Goal: Information Seeking & Learning: Check status

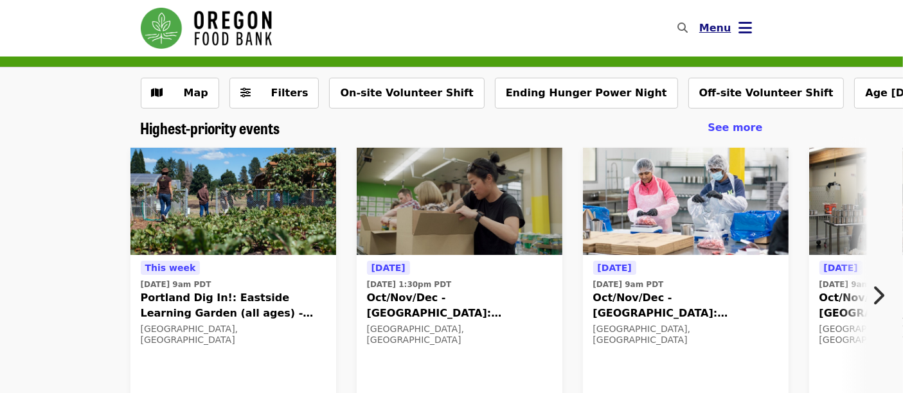
click at [743, 28] on icon "bars icon" at bounding box center [745, 28] width 13 height 19
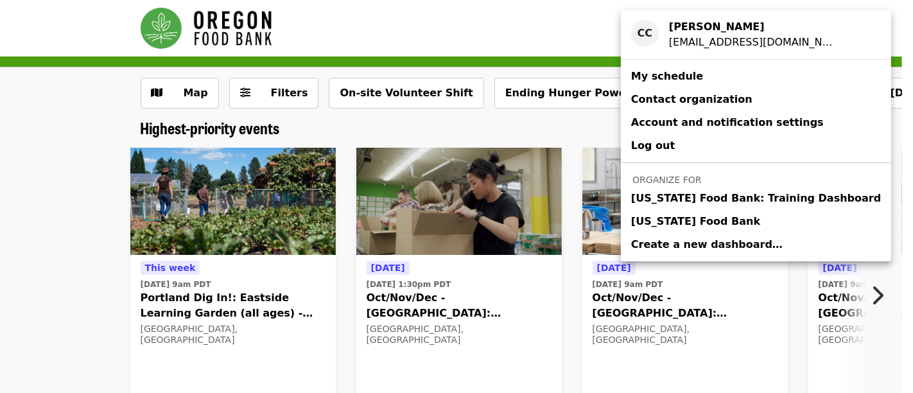
click at [725, 226] on link "[US_STATE] Food Bank" at bounding box center [756, 221] width 270 height 23
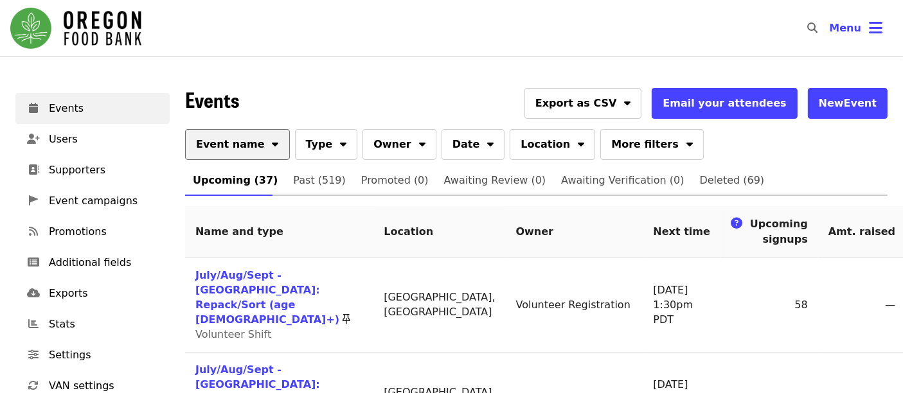
click at [250, 151] on button "Event name" at bounding box center [237, 144] width 105 height 31
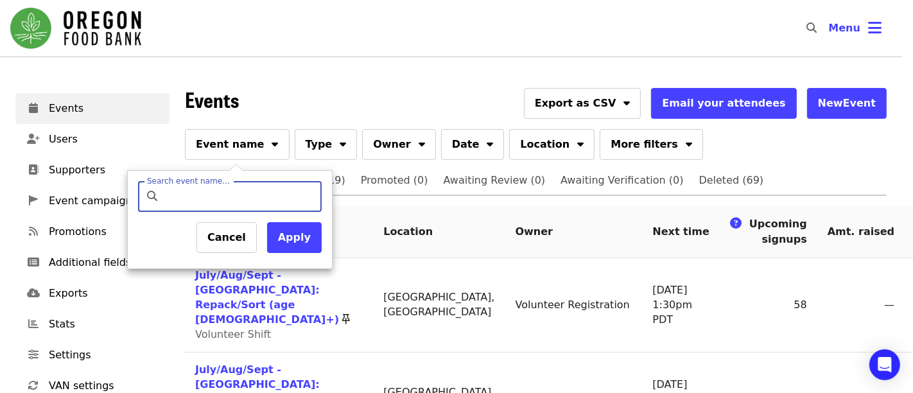
click at [200, 191] on input "Search event name…" at bounding box center [241, 196] width 152 height 31
type input "*********"
click at [301, 243] on button "Apply" at bounding box center [294, 237] width 55 height 31
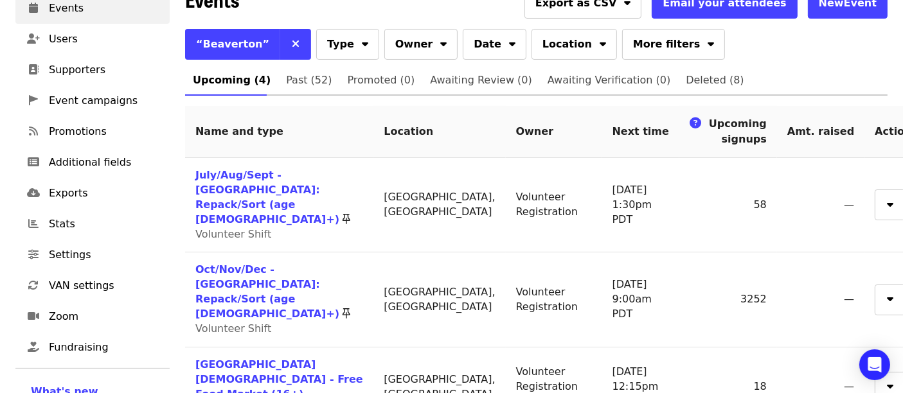
scroll to position [214, 0]
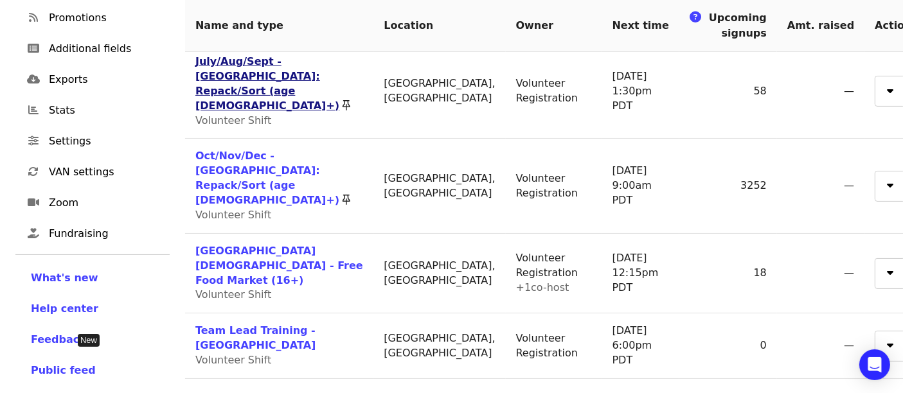
click at [249, 69] on link "July/Aug/Sept - [GEOGRAPHIC_DATA]: Repack/Sort (age [DEMOGRAPHIC_DATA]+)" at bounding box center [267, 83] width 144 height 57
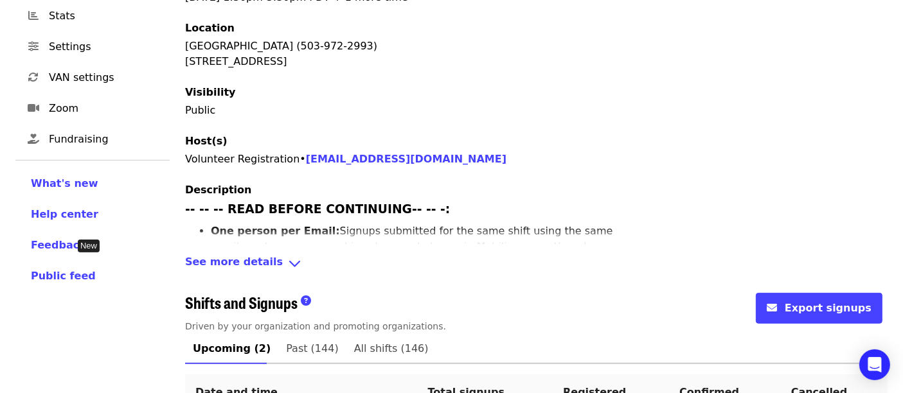
scroll to position [428, 0]
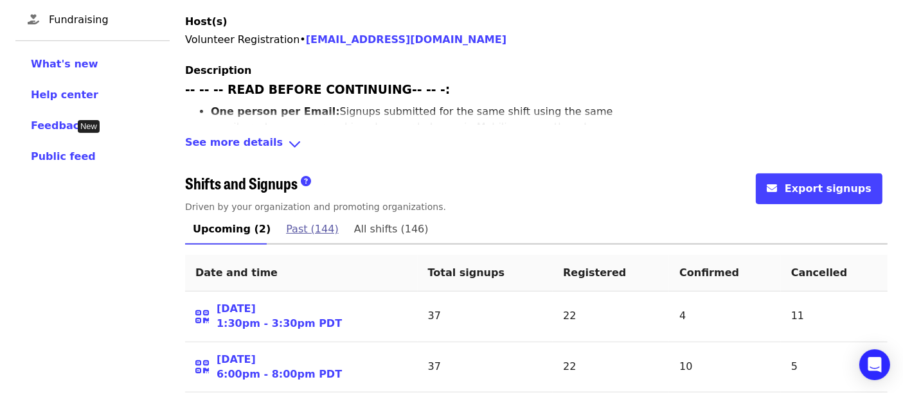
click at [304, 220] on span "Past (144)" at bounding box center [312, 229] width 52 height 18
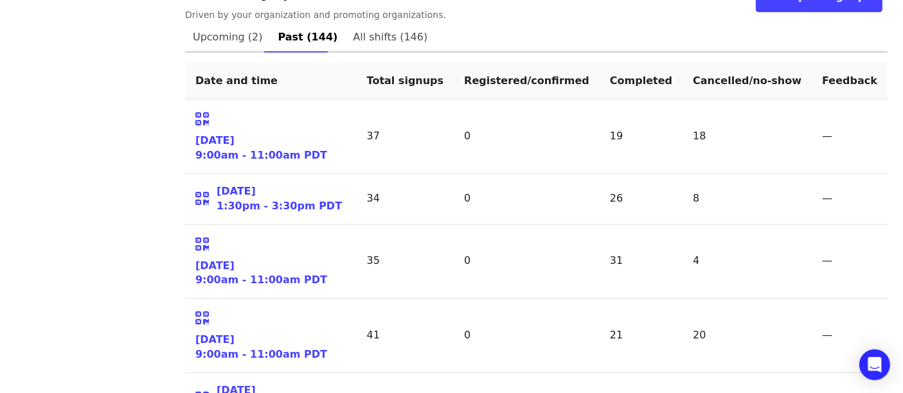
scroll to position [642, 0]
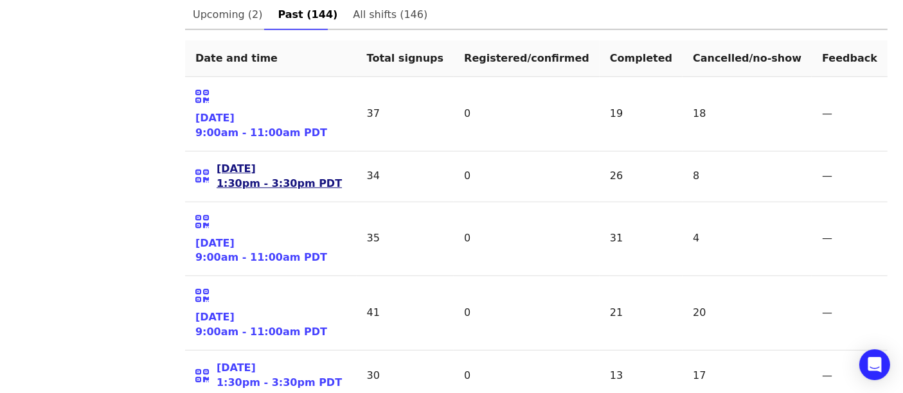
click at [261, 162] on link "[DATE] 1:30pm - 3:30pm PDT" at bounding box center [278, 177] width 125 height 30
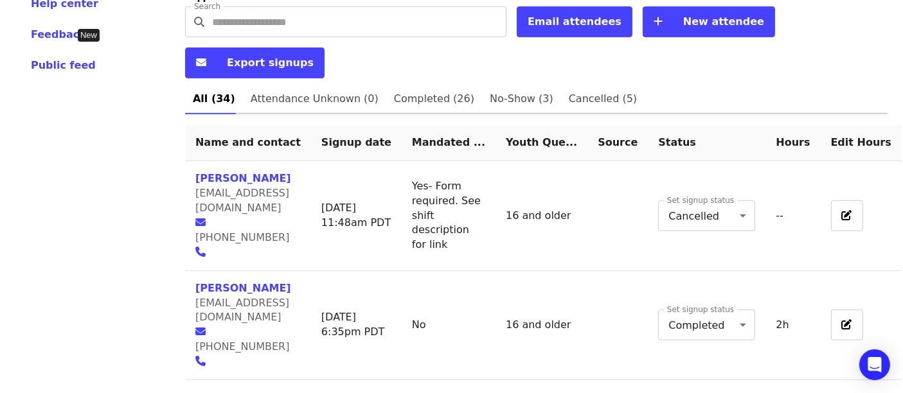
scroll to position [499, 0]
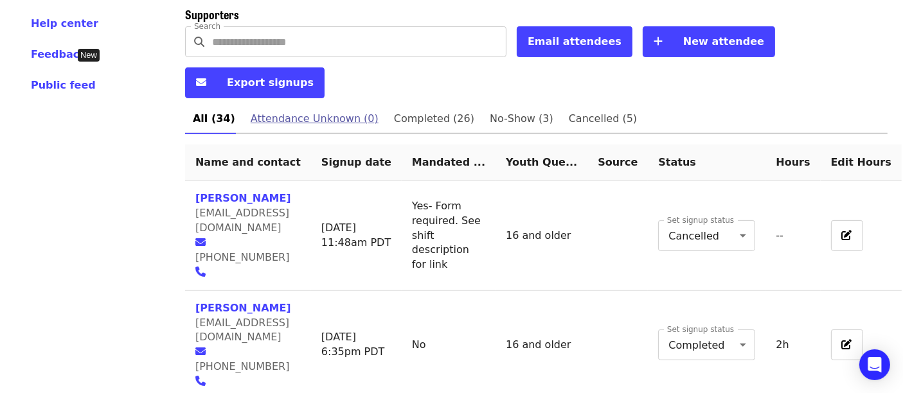
click at [288, 103] on link "Attendance Unknown (0)" at bounding box center [314, 118] width 143 height 31
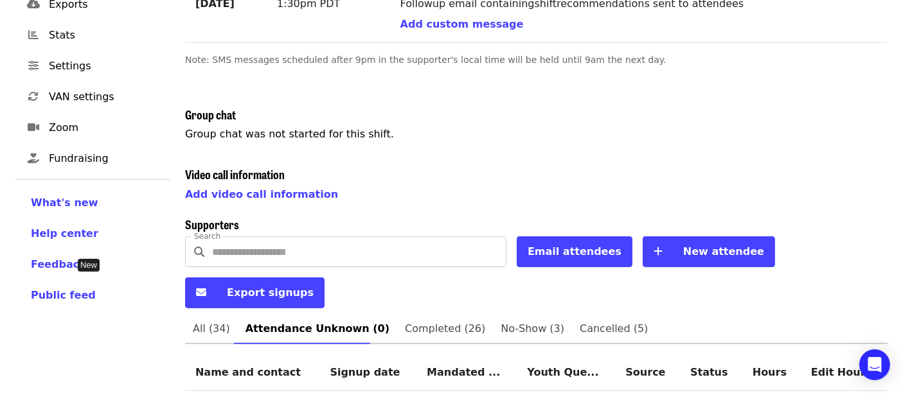
scroll to position [292, 0]
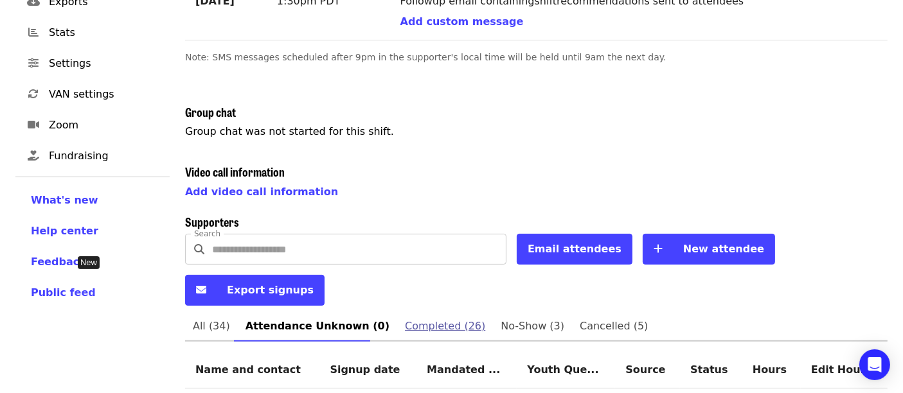
click at [418, 317] on span "Completed (26)" at bounding box center [445, 326] width 80 height 18
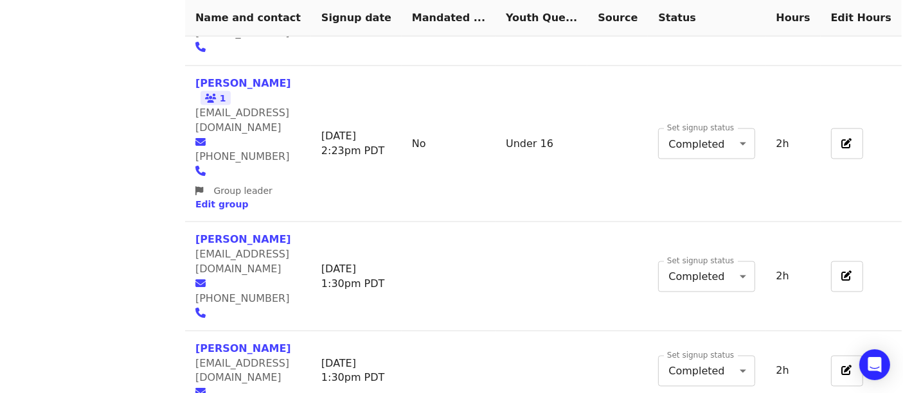
scroll to position [2138, 0]
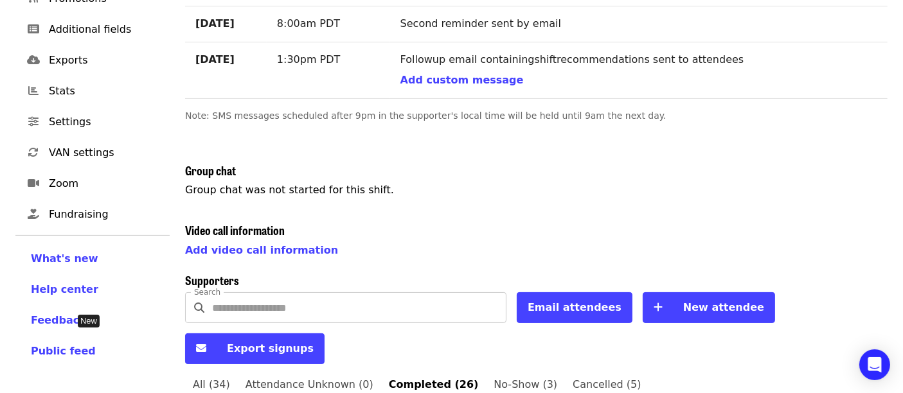
scroll to position [326, 0]
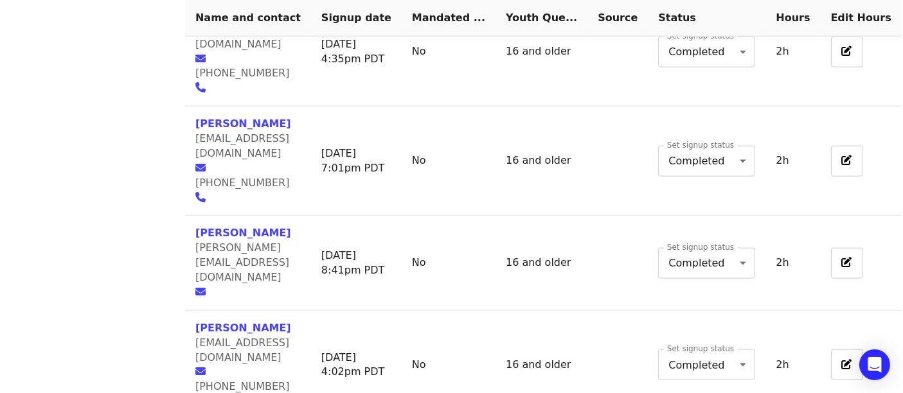
scroll to position [1855, 0]
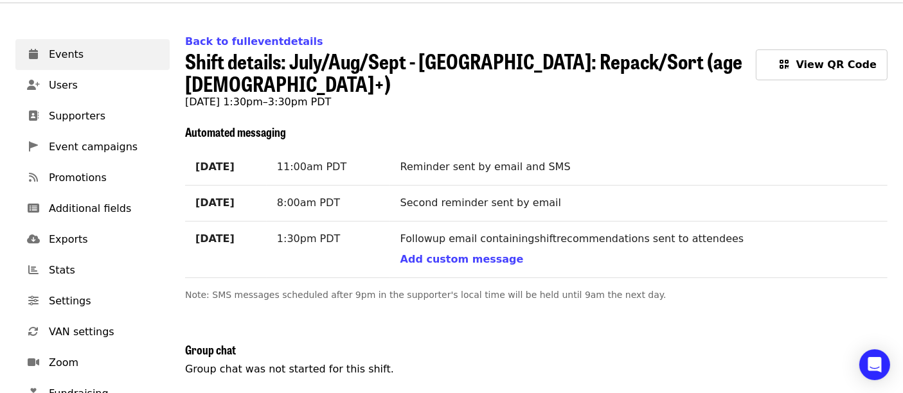
scroll to position [0, 0]
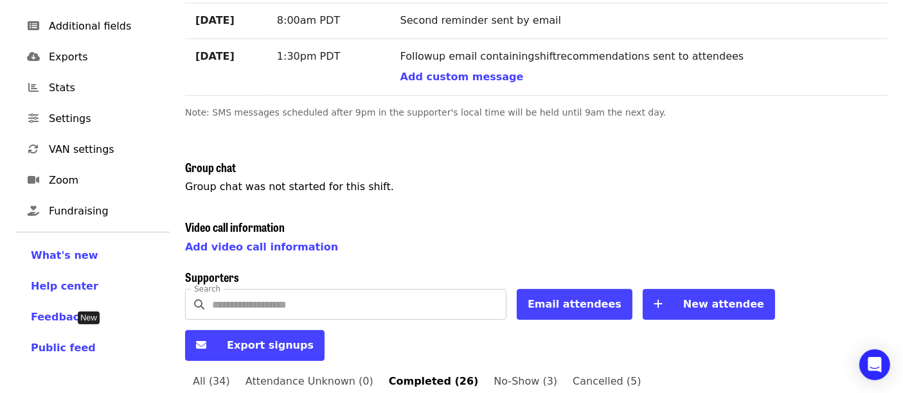
scroll to position [326, 0]
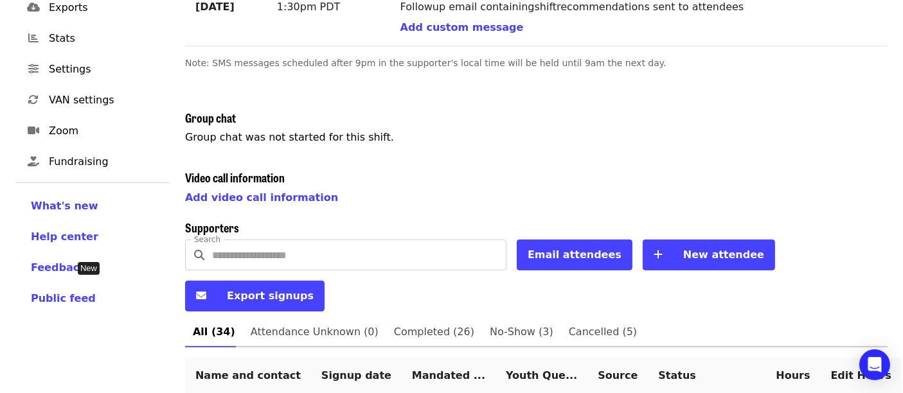
scroll to position [148, 0]
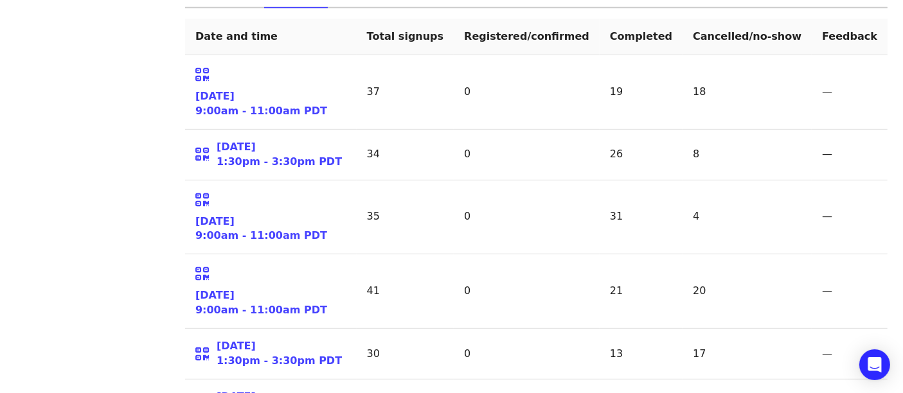
scroll to position [450, 0]
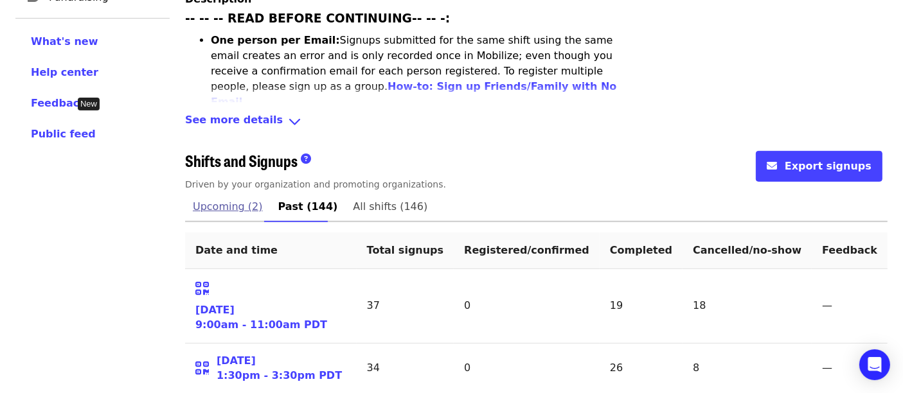
click at [237, 198] on span "Upcoming (2)" at bounding box center [228, 207] width 70 height 18
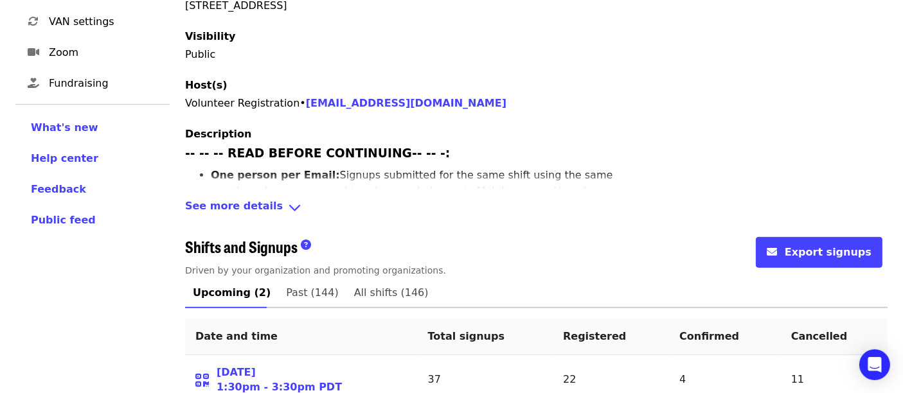
scroll to position [456, 0]
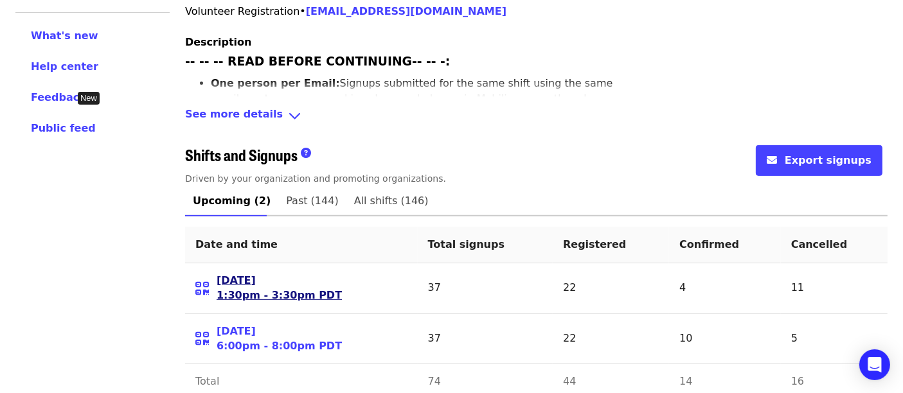
click at [249, 274] on link "[DATE] 1:30pm - 3:30pm PDT" at bounding box center [278, 289] width 125 height 30
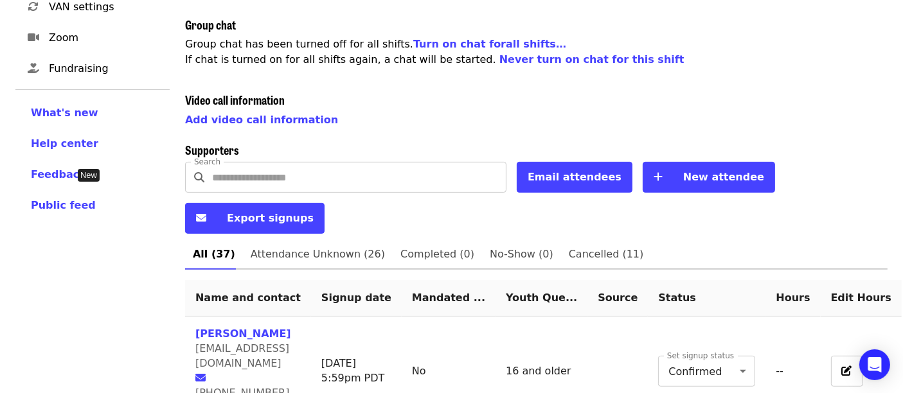
scroll to position [450, 0]
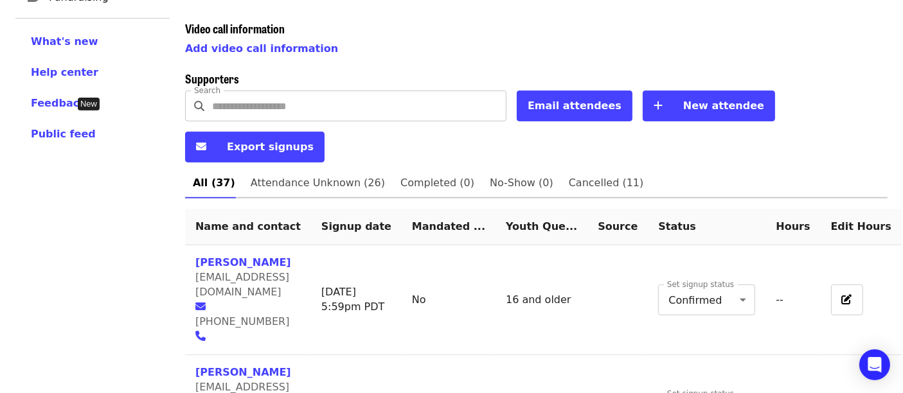
click at [308, 92] on input "Search" at bounding box center [359, 106] width 294 height 31
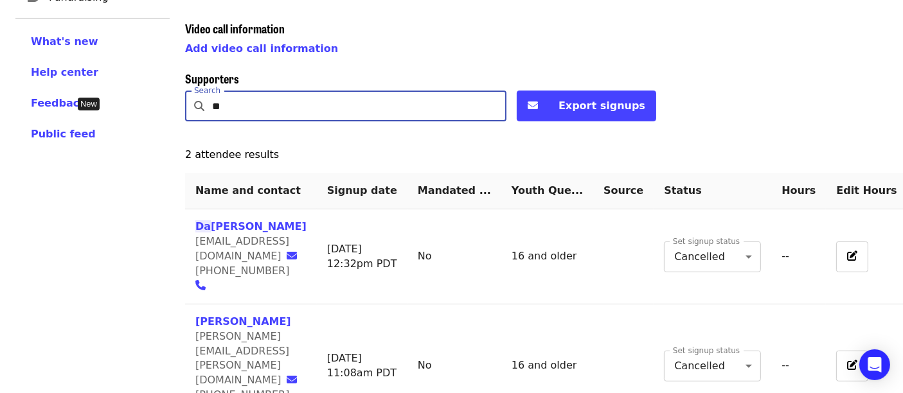
scroll to position [380, 0]
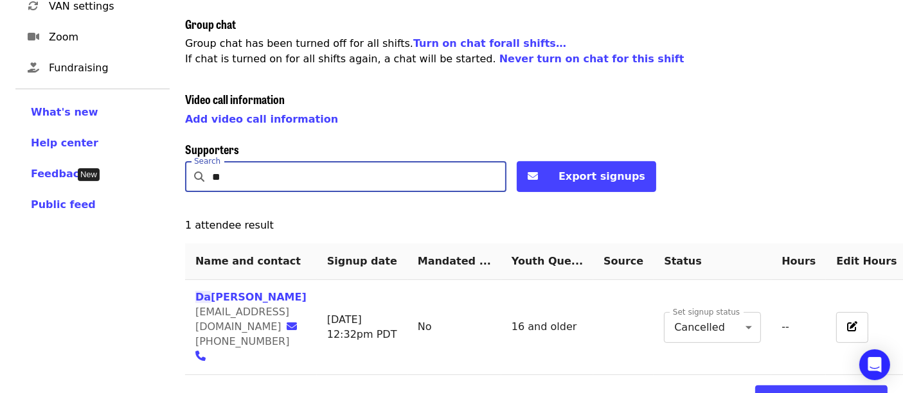
drag, startPoint x: 251, startPoint y: 172, endPoint x: 222, endPoint y: 168, distance: 29.2
click at [226, 168] on input "**" at bounding box center [359, 176] width 294 height 31
type input "*"
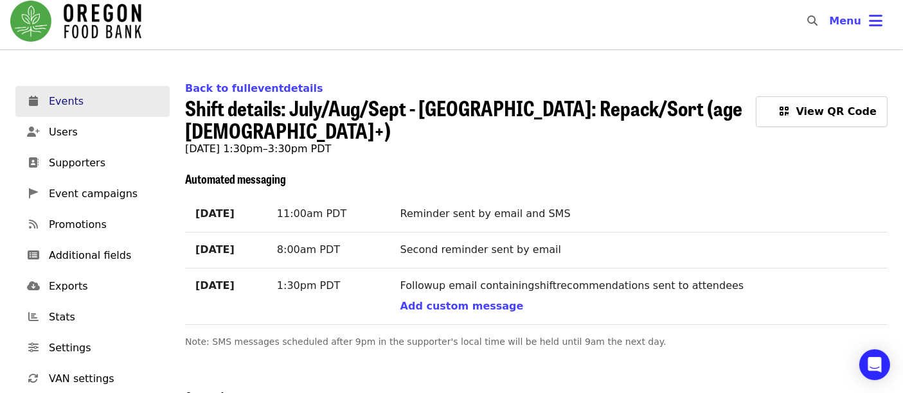
scroll to position [0, 0]
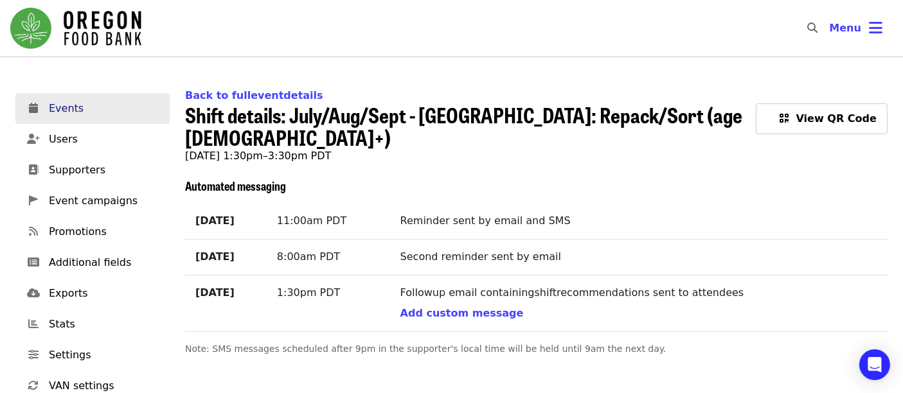
click at [67, 112] on span "Events" at bounding box center [104, 108] width 110 height 15
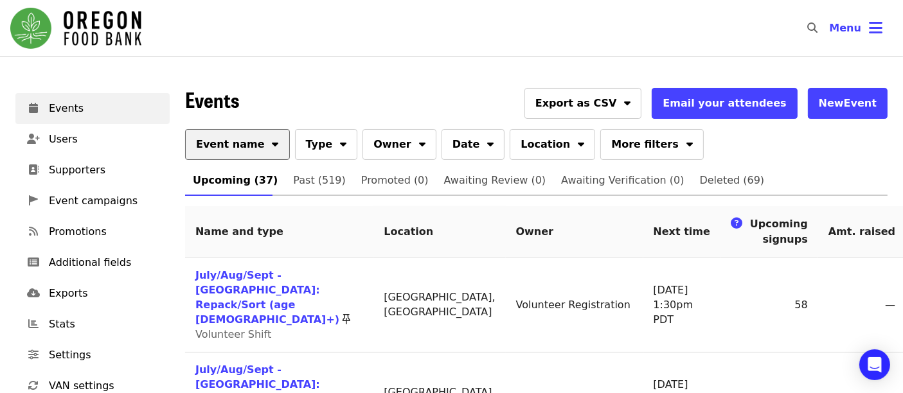
click at [247, 153] on button "Event name" at bounding box center [237, 144] width 105 height 31
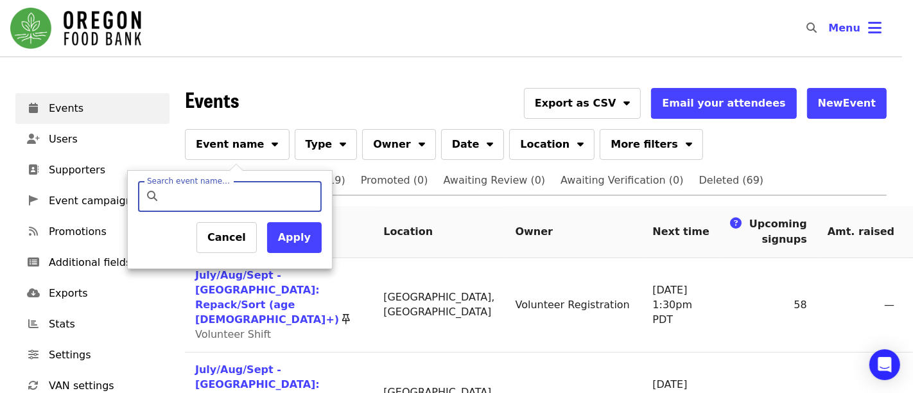
click at [269, 84] on div at bounding box center [456, 196] width 913 height 393
click at [269, 84] on div "Search event name… Search event name… Cancel Apply" at bounding box center [456, 196] width 913 height 393
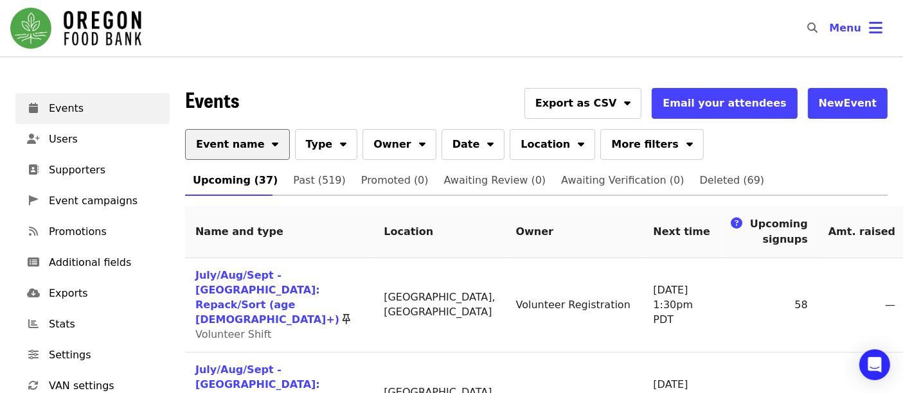
click at [231, 144] on span "Event name" at bounding box center [230, 144] width 69 height 15
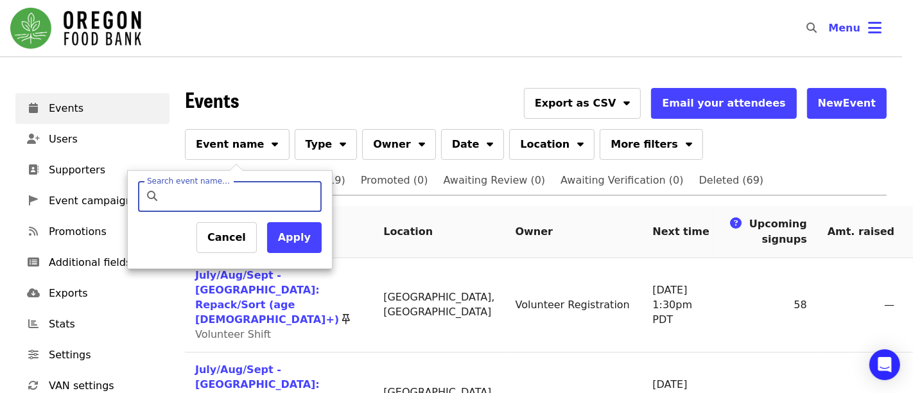
click at [252, 193] on input "Search event name…" at bounding box center [241, 196] width 152 height 31
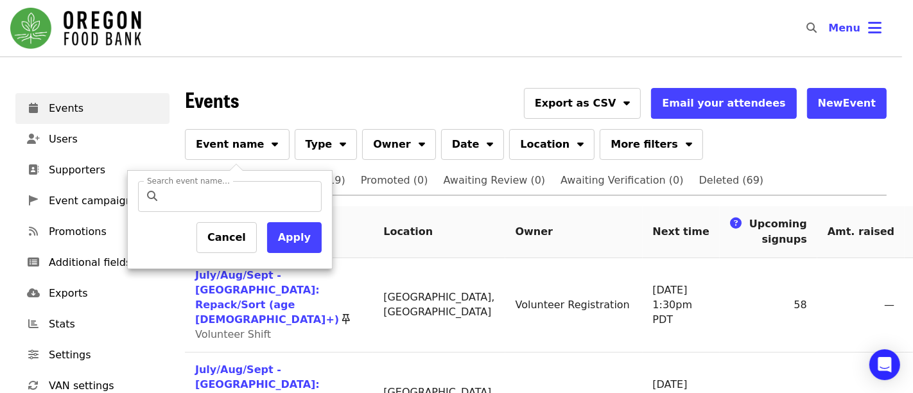
click at [263, 103] on div at bounding box center [456, 196] width 913 height 393
